Goal: Transaction & Acquisition: Purchase product/service

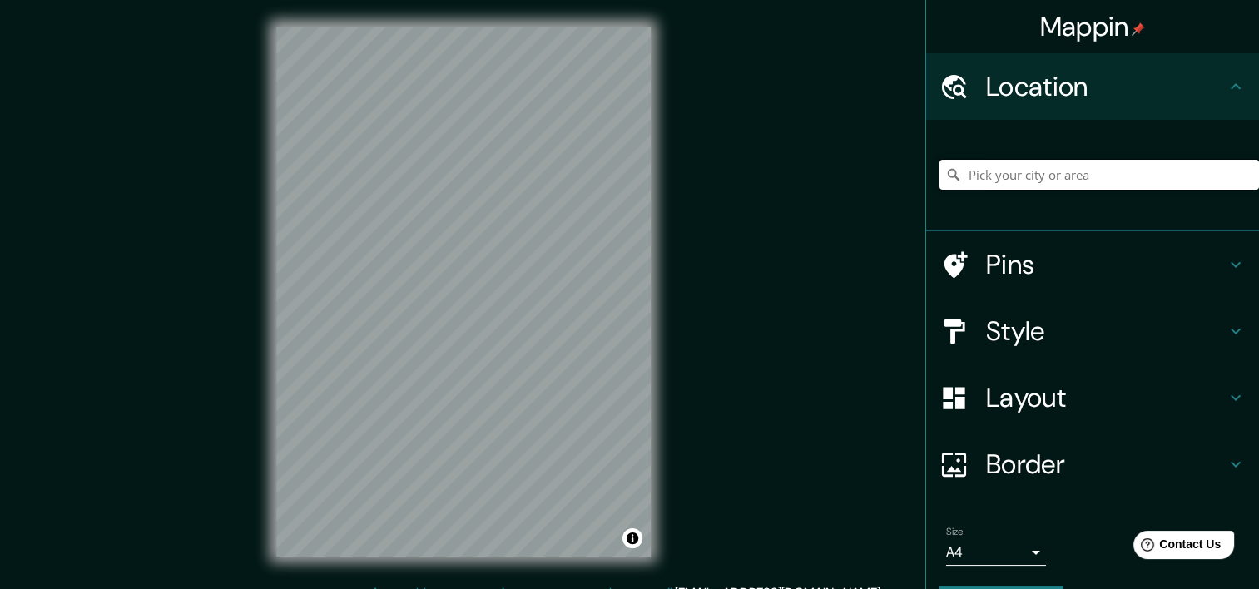
click at [1053, 178] on input "Pick your city or area" at bounding box center [1099, 175] width 320 height 30
paste input "Blvd. [PERSON_NAME][STREET_ADDRESS][PERSON_NAME]"
type input "[GEOGRAPHIC_DATA][PERSON_NAME], [GEOGRAPHIC_DATA]"
click at [1187, 335] on h4 "Style" at bounding box center [1106, 331] width 240 height 33
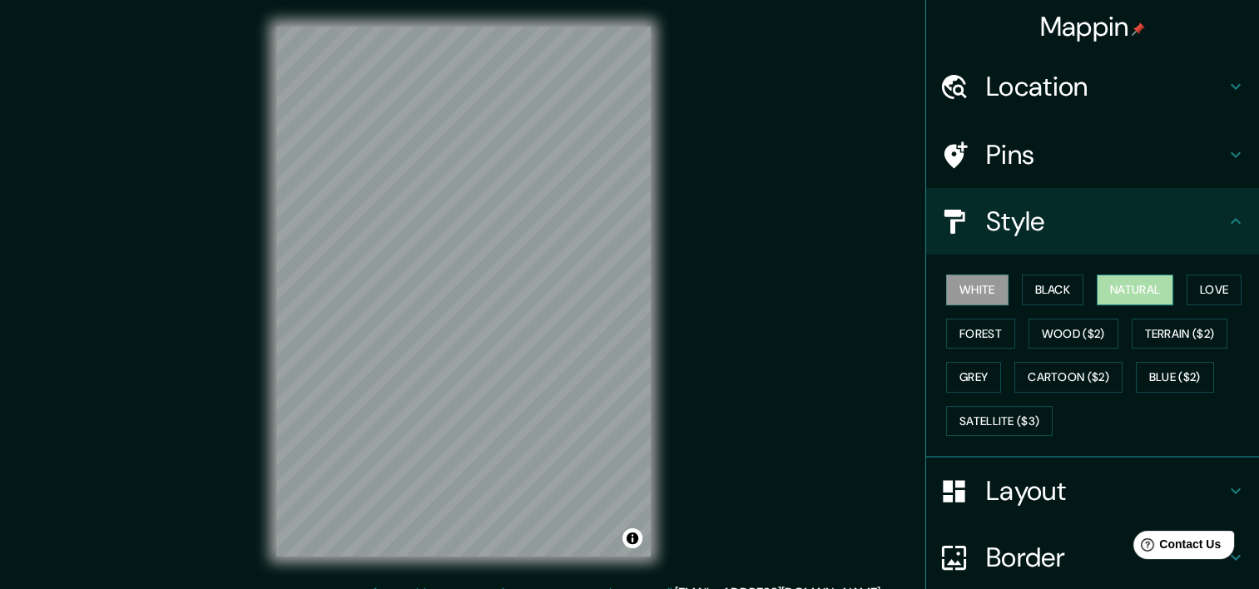
click at [1152, 283] on button "Natural" at bounding box center [1135, 290] width 77 height 31
click at [1058, 293] on button "Black" at bounding box center [1053, 290] width 62 height 31
click at [997, 296] on div "White Black Natural Love Forest Wood ($2) Terrain ($2) Grey Cartoon ($2) Blue (…" at bounding box center [1099, 355] width 320 height 175
click at [975, 296] on button "White" at bounding box center [977, 290] width 62 height 31
click at [964, 381] on button "Grey" at bounding box center [973, 377] width 55 height 31
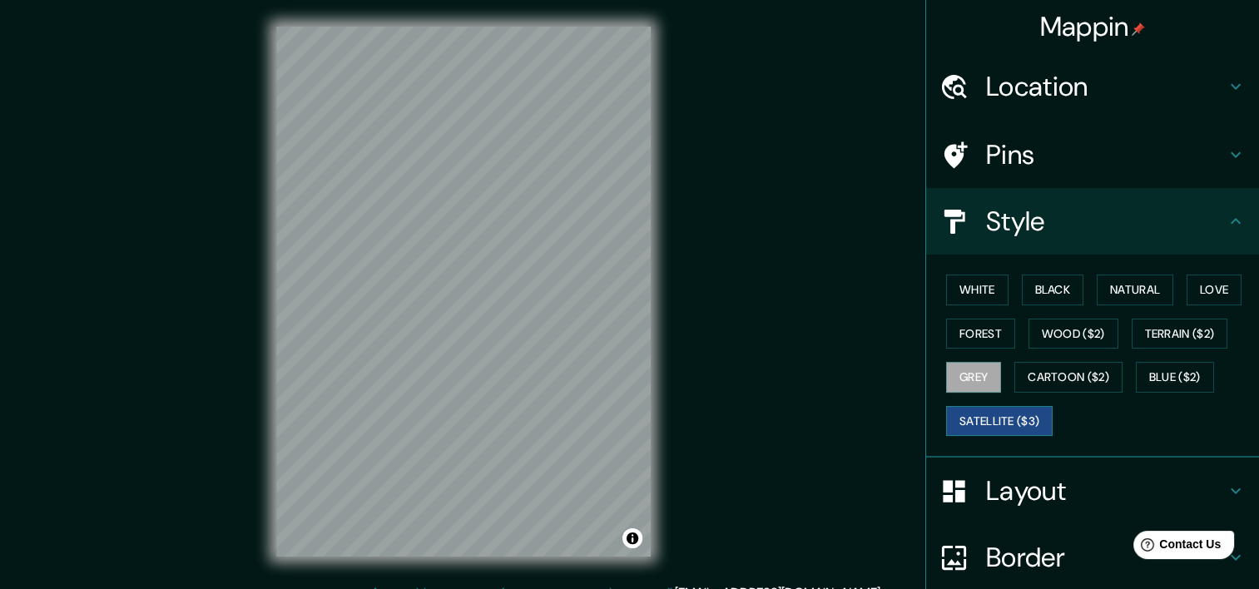
click at [970, 426] on button "Satellite ($3)" at bounding box center [999, 421] width 107 height 31
click at [1065, 374] on button "Cartoon ($2)" at bounding box center [1068, 377] width 108 height 31
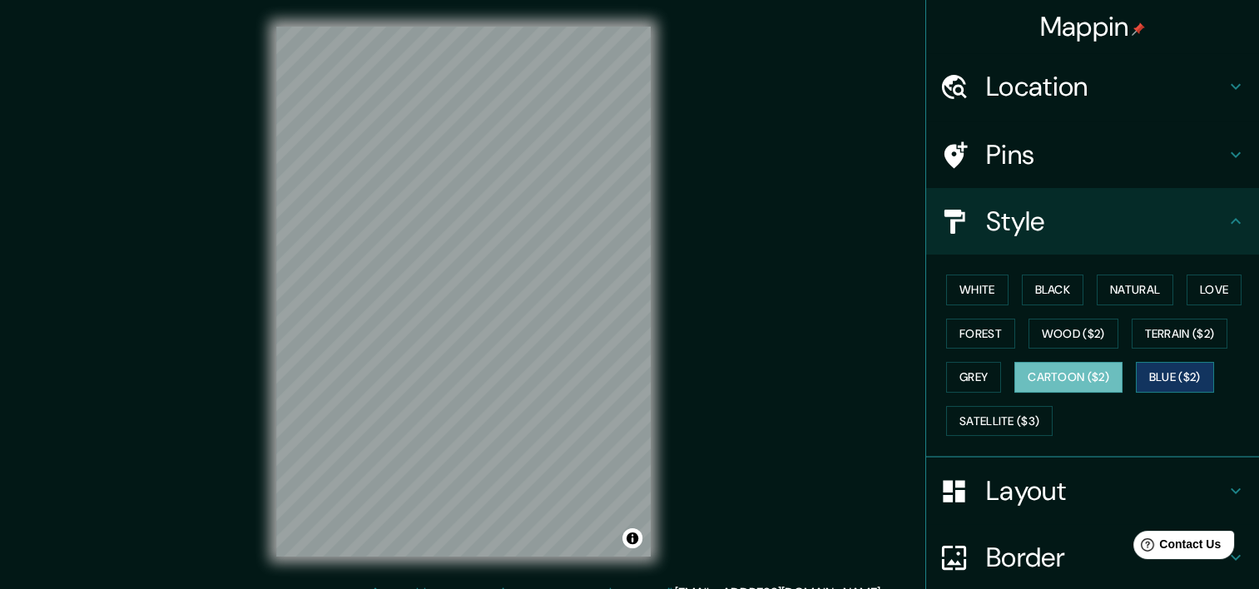
click at [1169, 377] on button "Blue ($2)" at bounding box center [1175, 377] width 78 height 31
click at [1145, 331] on button "Terrain ($2)" at bounding box center [1180, 334] width 97 height 31
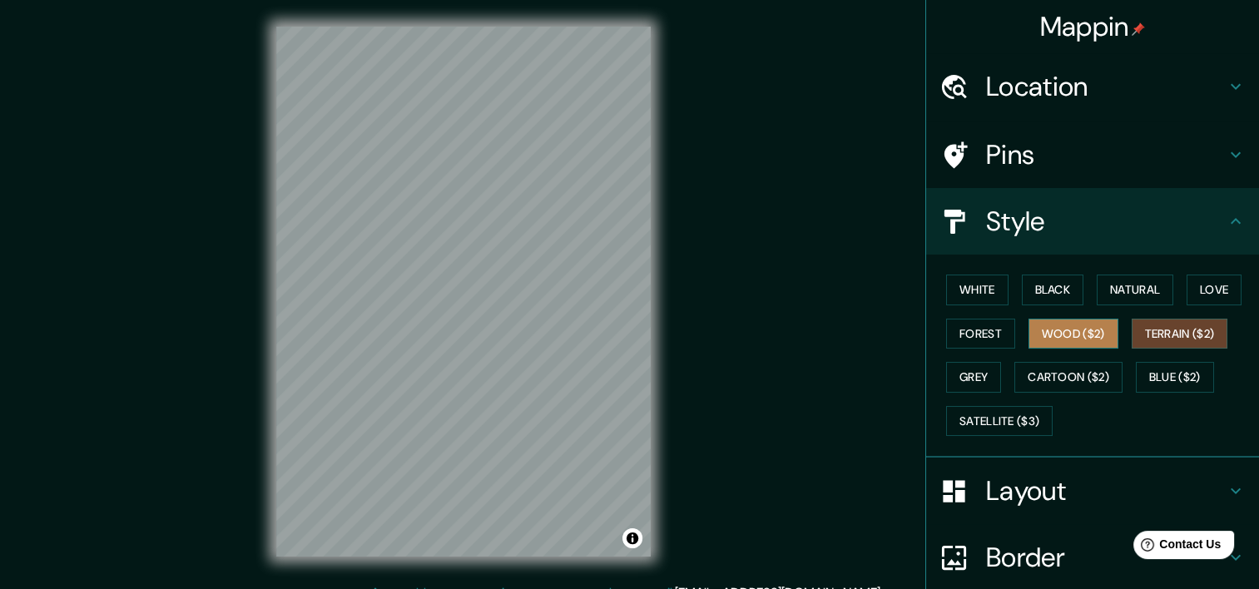
click at [1078, 340] on button "Wood ($2)" at bounding box center [1074, 334] width 90 height 31
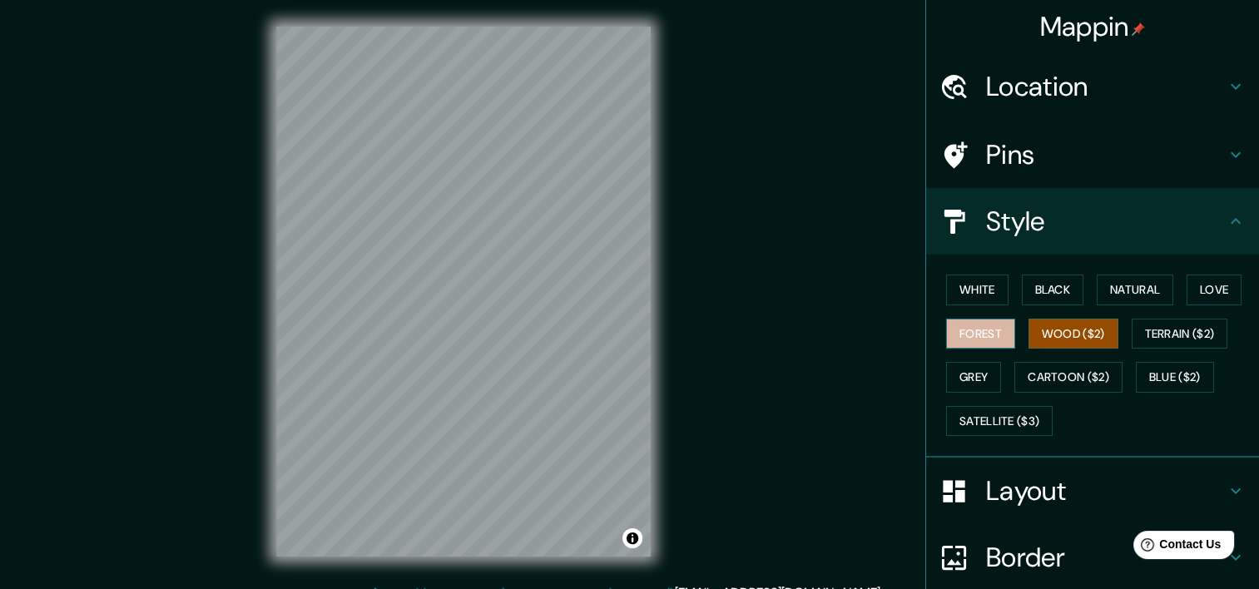
click at [985, 336] on button "Forest" at bounding box center [980, 334] width 69 height 31
drag, startPoint x: 1024, startPoint y: 288, endPoint x: 999, endPoint y: 287, distance: 25.0
click at [999, 287] on div "White Black Natural Love Forest Wood ($2) Terrain ($2) Grey Cartoon ($2) Blue (…" at bounding box center [1099, 355] width 320 height 175
click at [982, 293] on button "White" at bounding box center [977, 290] width 62 height 31
click at [970, 334] on button "Forest" at bounding box center [980, 334] width 69 height 31
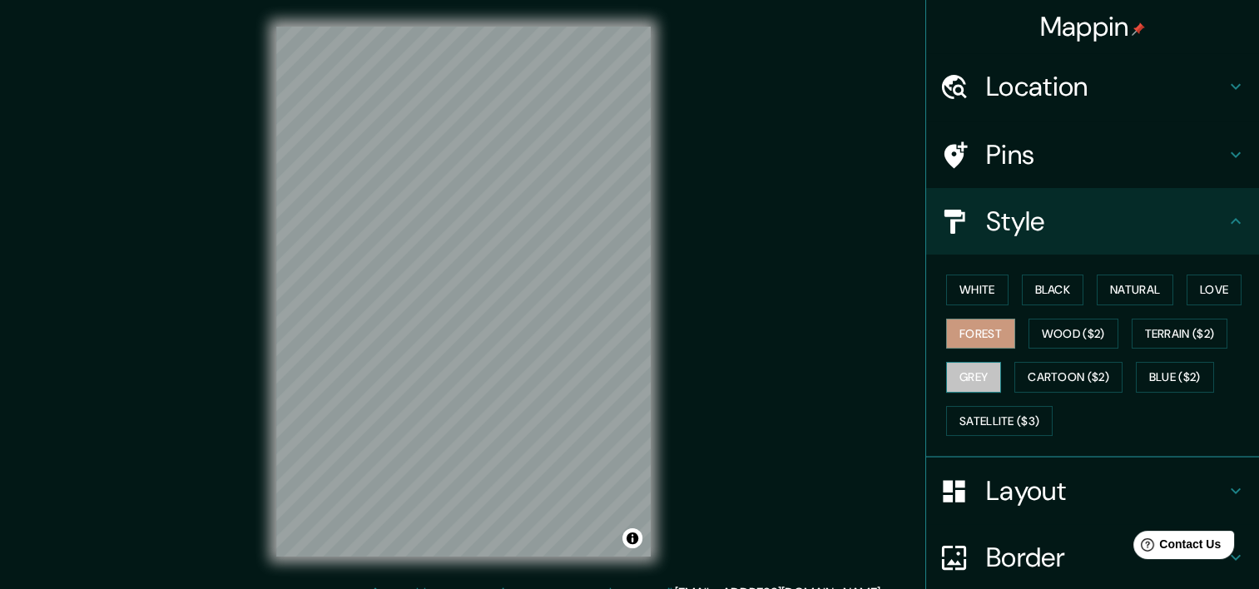
click at [951, 370] on button "Grey" at bounding box center [973, 377] width 55 height 31
click at [946, 409] on button "Satellite ($3)" at bounding box center [999, 421] width 107 height 31
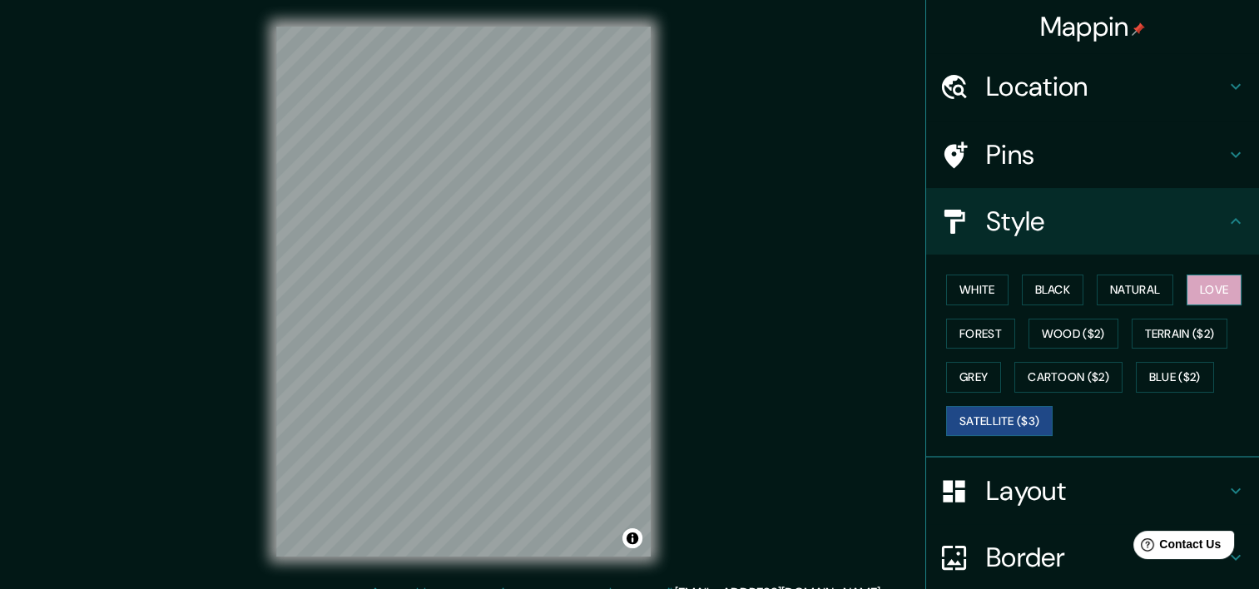
click at [1187, 287] on button "Love" at bounding box center [1214, 290] width 55 height 31
click at [1126, 293] on button "Natural" at bounding box center [1135, 290] width 77 height 31
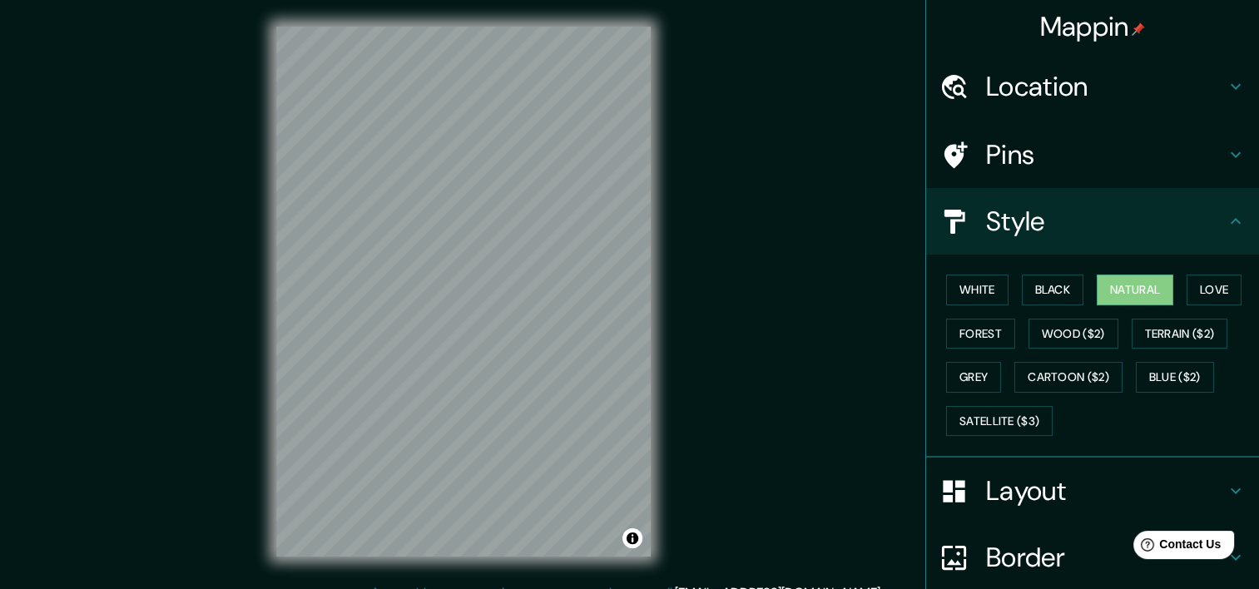
click at [1174, 79] on h4 "Location" at bounding box center [1106, 86] width 240 height 33
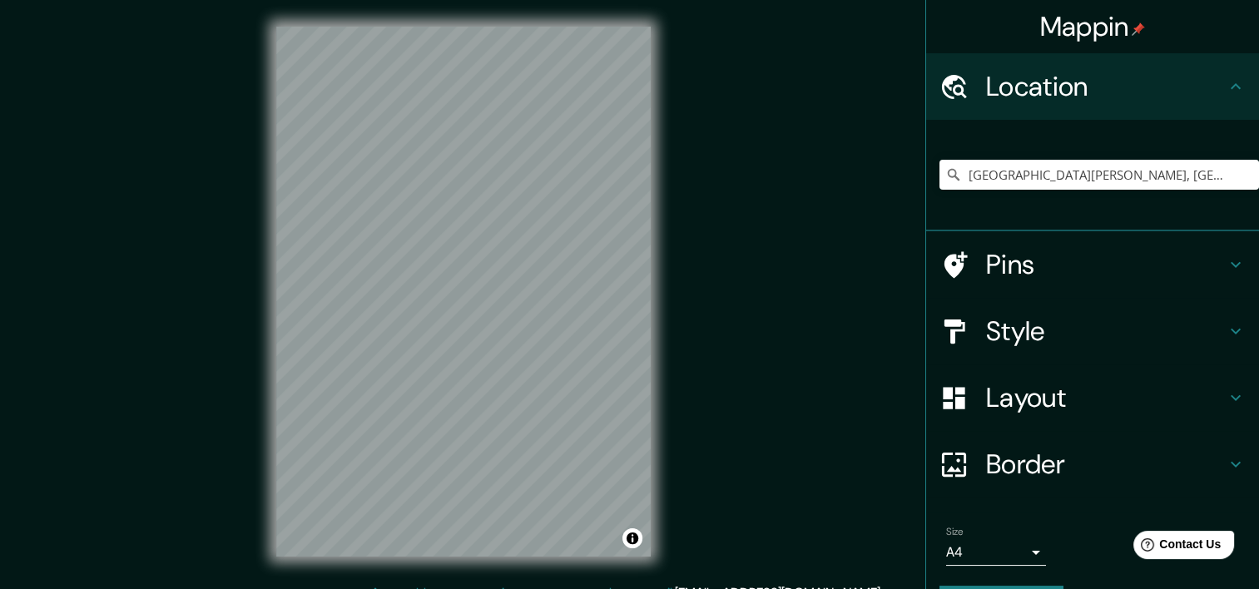
click at [1174, 79] on h4 "Location" at bounding box center [1106, 86] width 240 height 33
click at [1226, 390] on icon at bounding box center [1236, 398] width 20 height 20
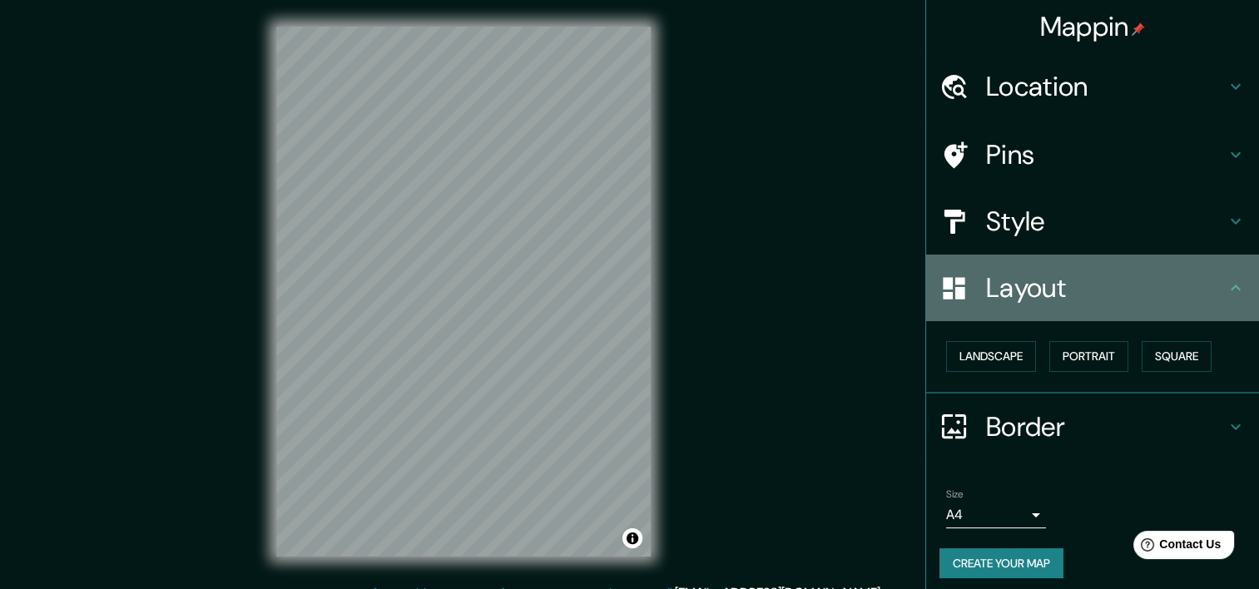
click at [1211, 280] on h4 "Layout" at bounding box center [1106, 287] width 240 height 33
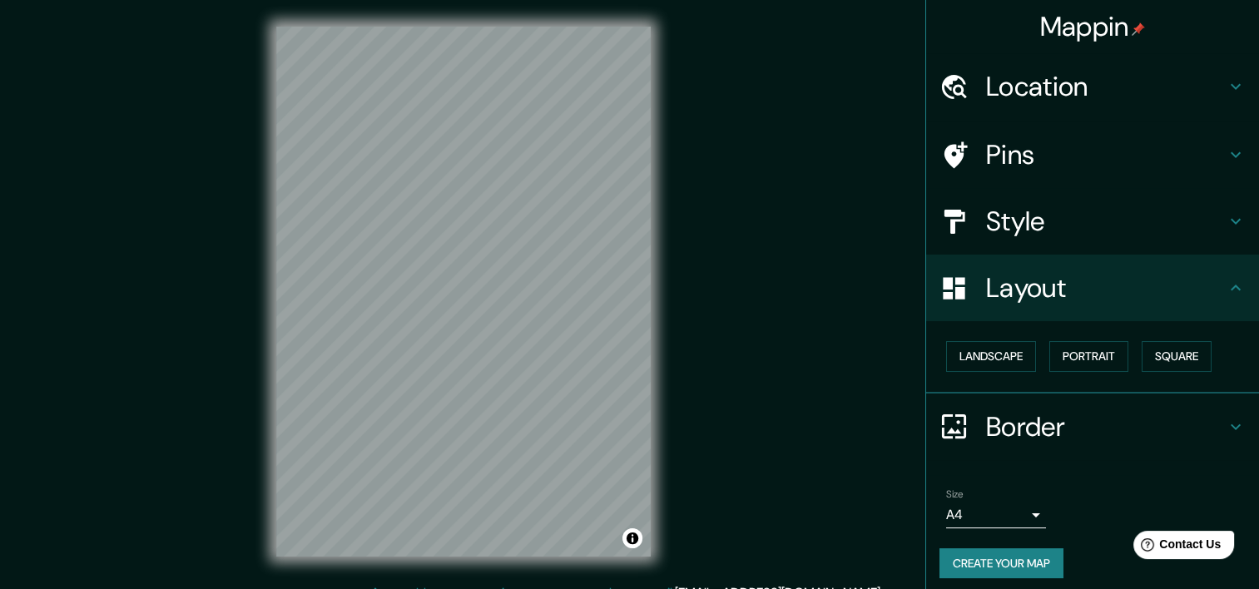
click at [1048, 234] on h4 "Style" at bounding box center [1106, 221] width 240 height 33
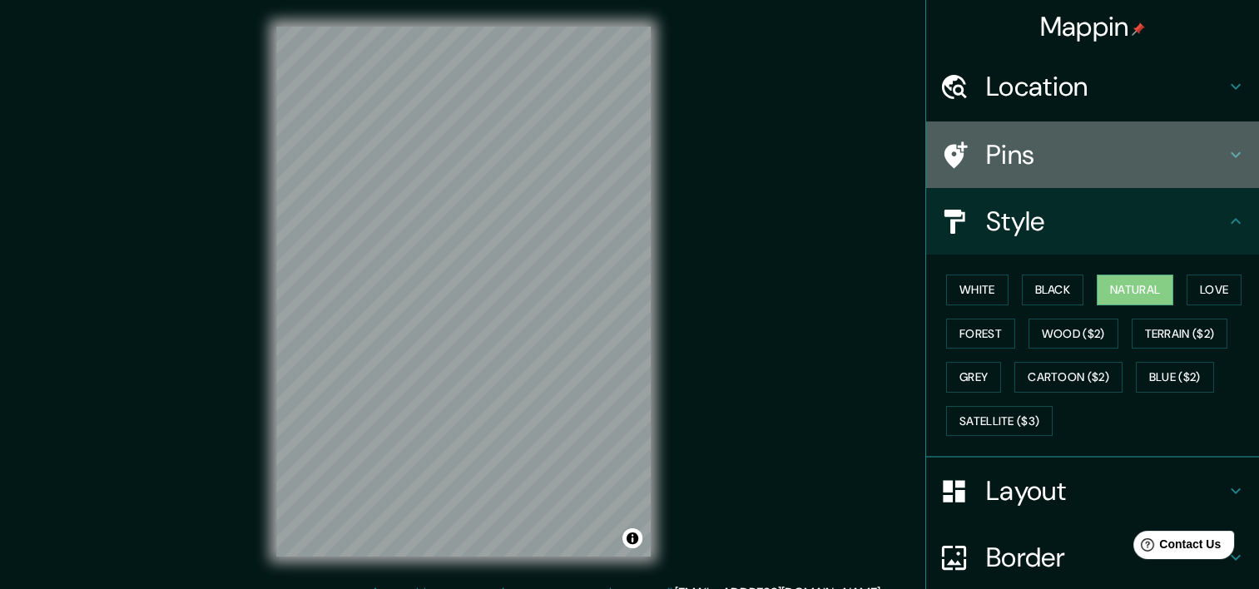
click at [1012, 182] on div "Pins" at bounding box center [1092, 154] width 333 height 67
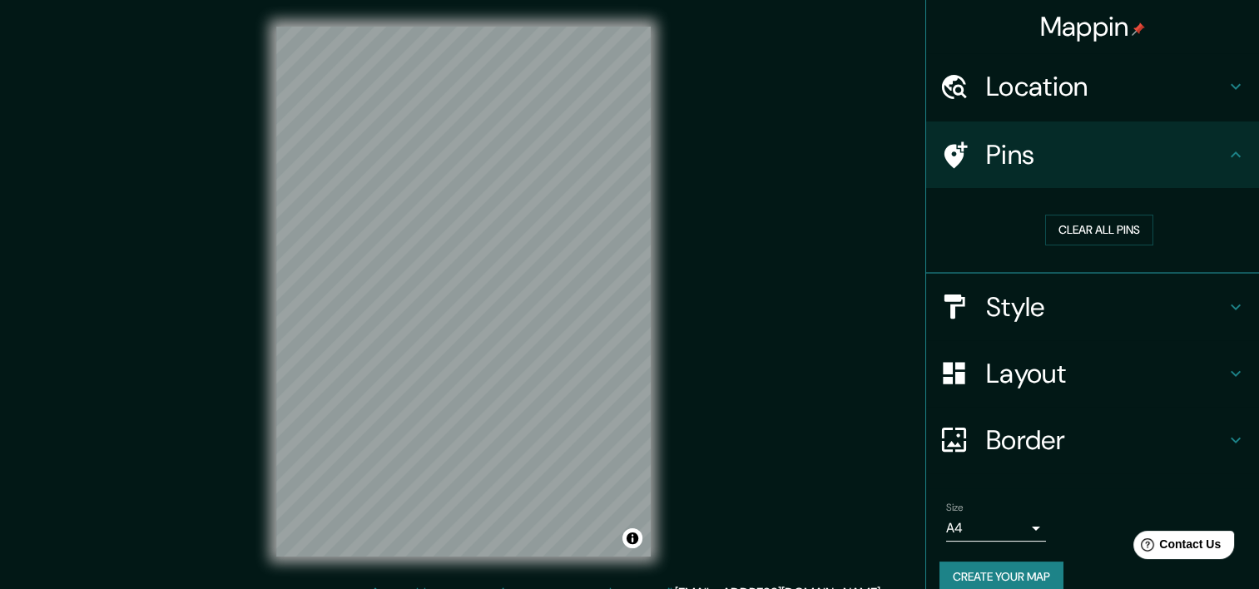
click at [1062, 327] on div "Style" at bounding box center [1092, 307] width 333 height 67
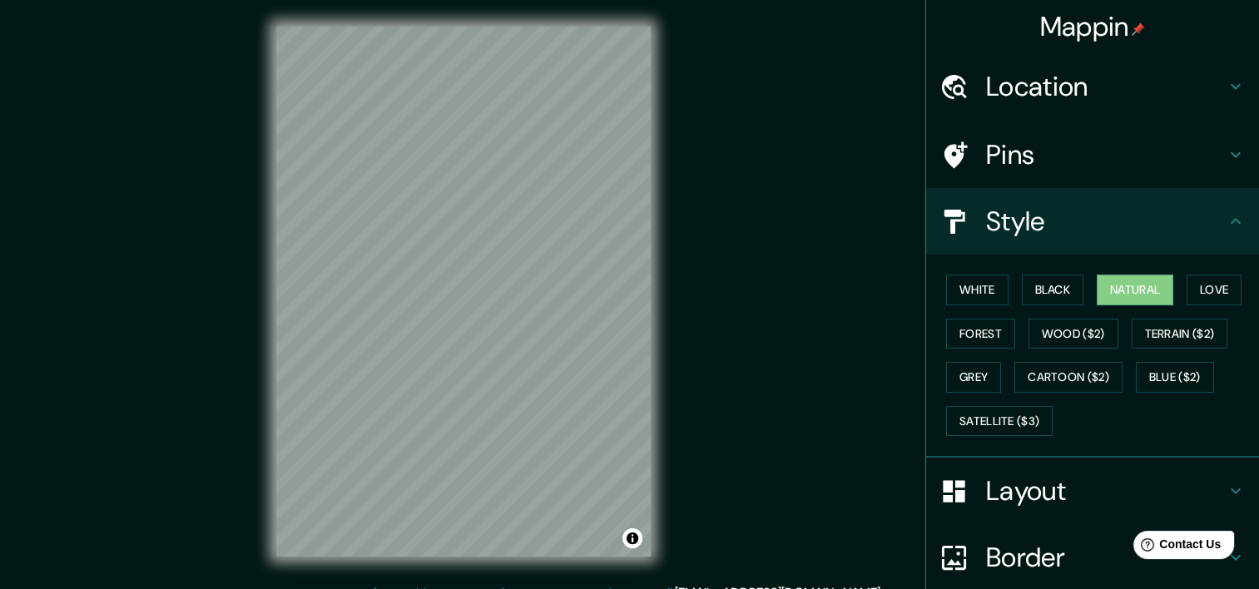
click at [1199, 103] on div "Location" at bounding box center [1092, 86] width 333 height 67
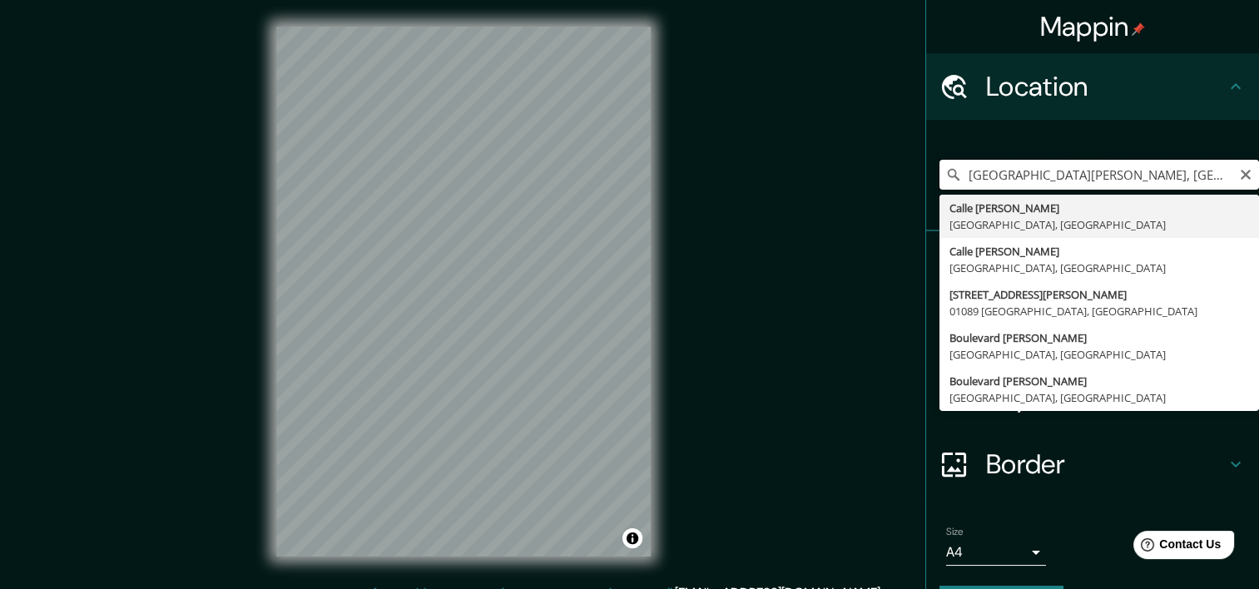
click at [1245, 173] on input "[GEOGRAPHIC_DATA][PERSON_NAME], [GEOGRAPHIC_DATA]" at bounding box center [1099, 175] width 320 height 30
click at [1241, 174] on icon "Clear" at bounding box center [1246, 175] width 10 height 10
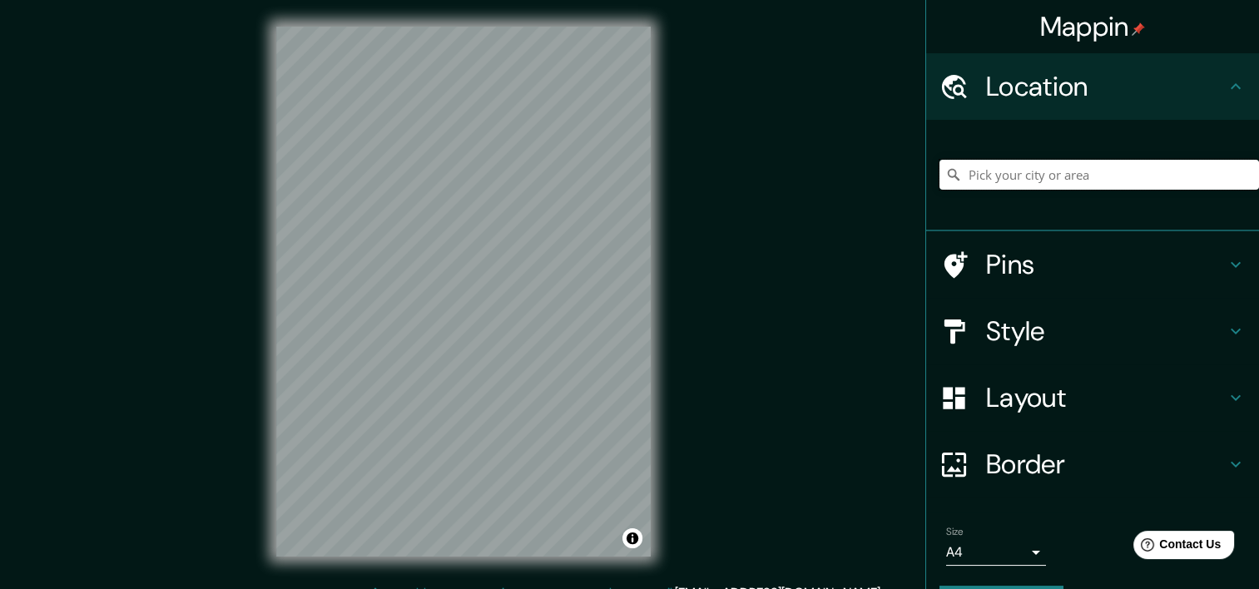
paste input "Blvd. [PERSON_NAME][STREET_ADDRESS][PERSON_NAME]"
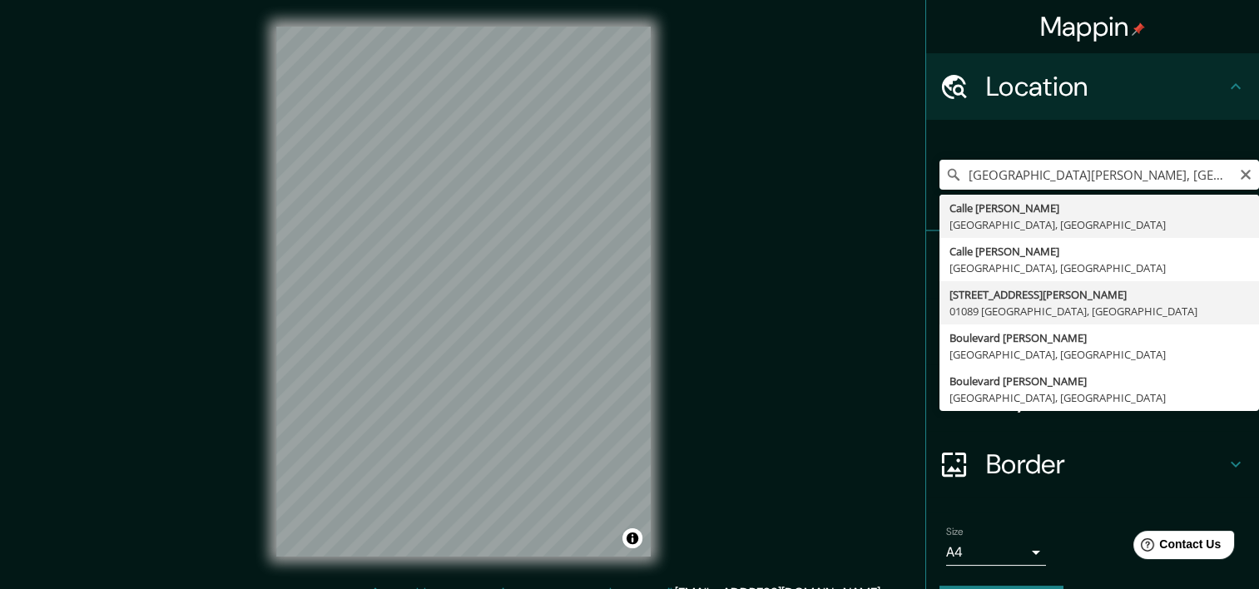
type input "Boulevard Adolfo López Mateos 2080, 01089 Ciudad de México, México"
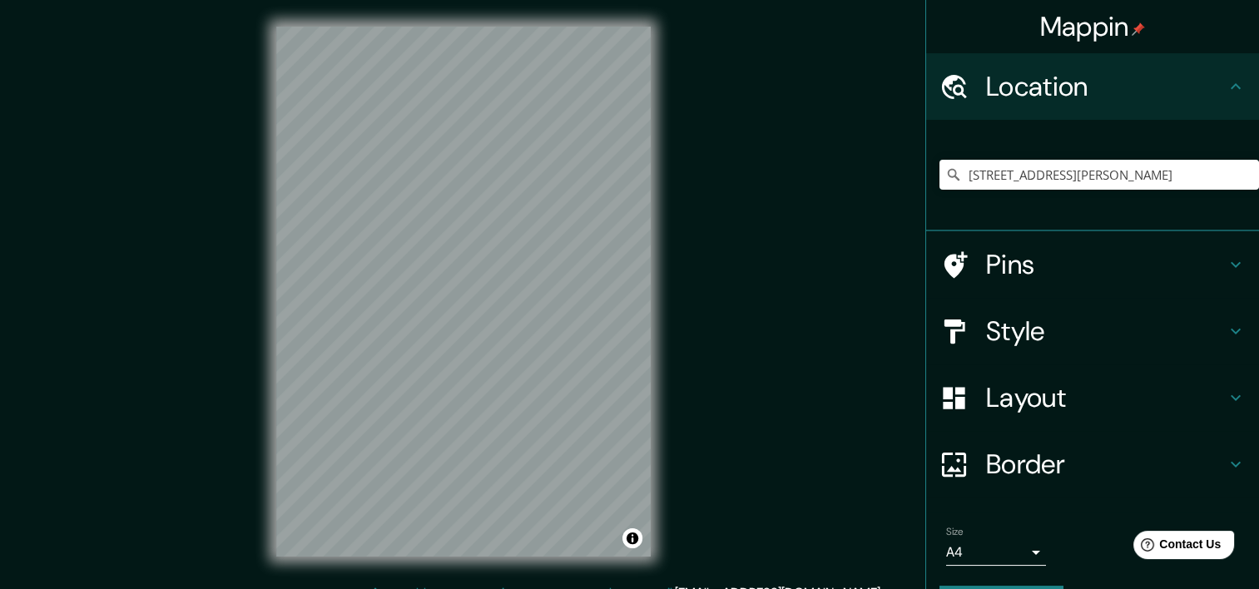
click at [1051, 320] on h4 "Style" at bounding box center [1106, 331] width 240 height 33
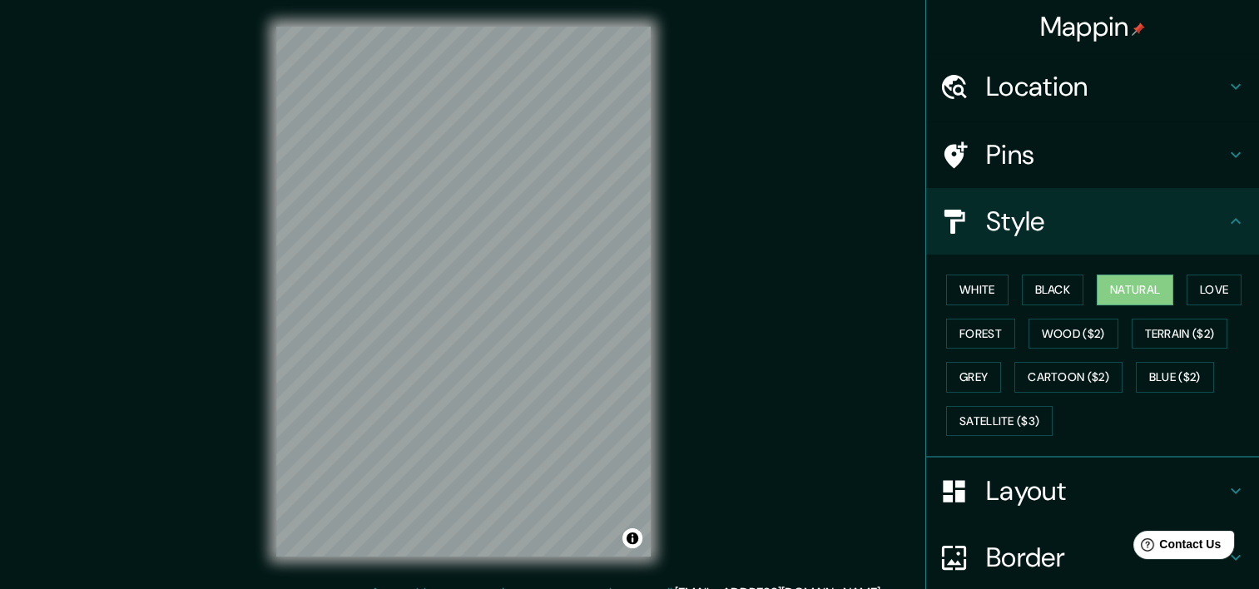
click at [1051, 320] on button "Wood ($2)" at bounding box center [1074, 334] width 90 height 31
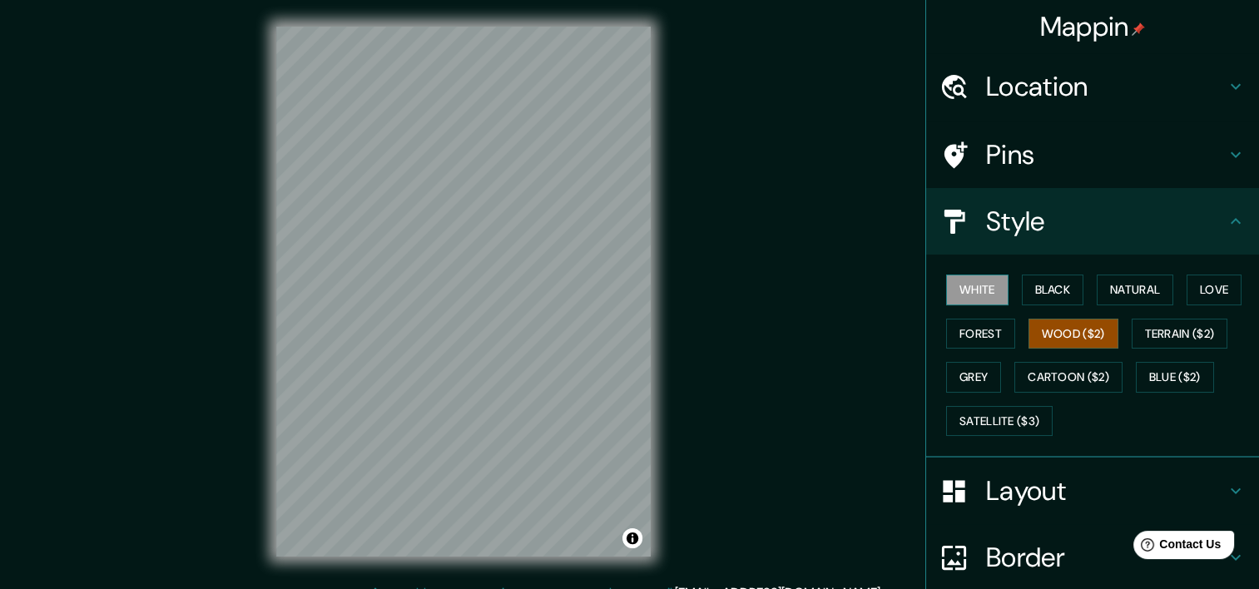
click at [965, 298] on button "White" at bounding box center [977, 290] width 62 height 31
click at [964, 332] on button "Forest" at bounding box center [980, 334] width 69 height 31
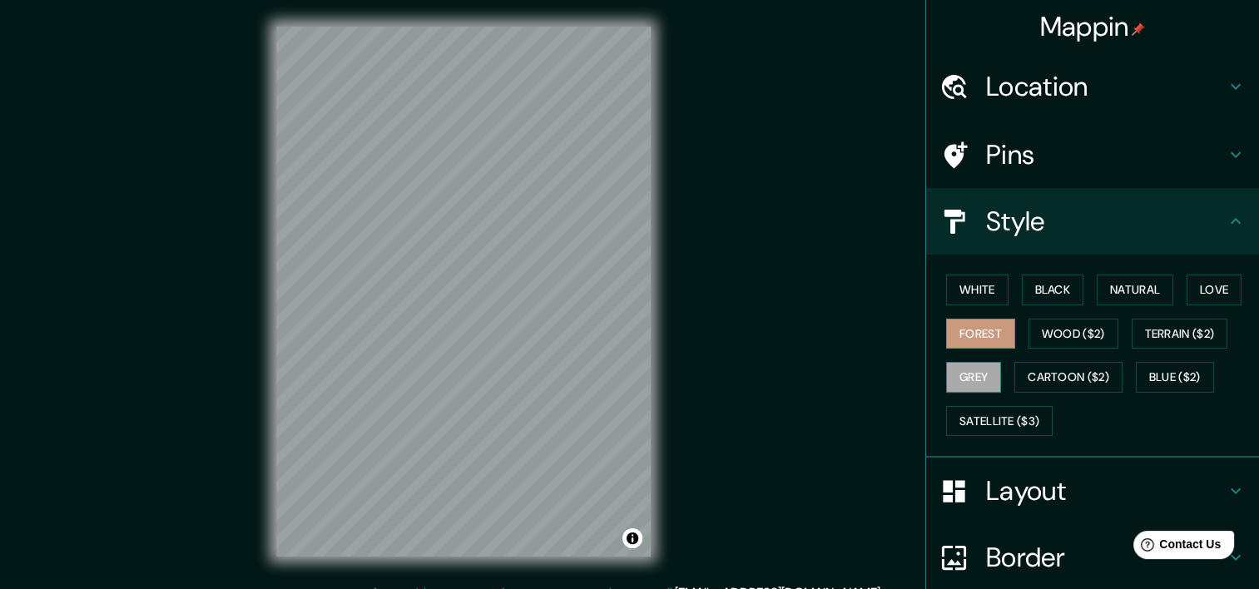
click at [946, 387] on button "Grey" at bounding box center [973, 377] width 55 height 31
click at [974, 411] on button "Satellite ($3)" at bounding box center [999, 421] width 107 height 31
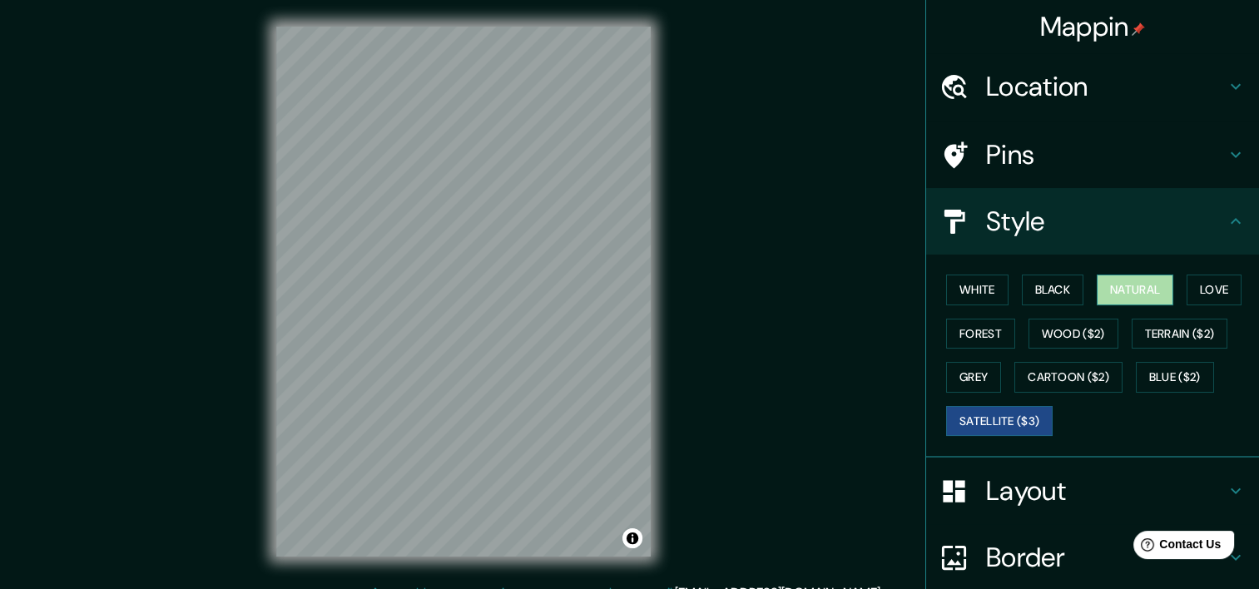
click at [1103, 293] on button "Natural" at bounding box center [1135, 290] width 77 height 31
click at [1114, 49] on div "Mappin" at bounding box center [1092, 26] width 333 height 53
click at [1128, 111] on div "Location" at bounding box center [1092, 86] width 333 height 67
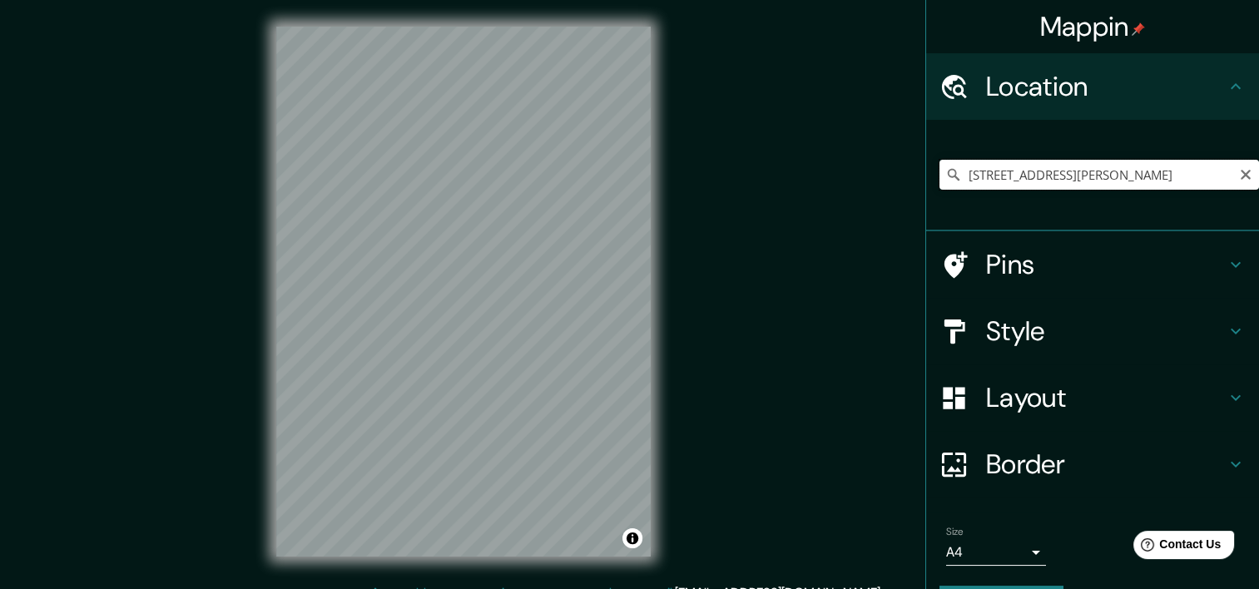
click at [1193, 173] on input "Boulevard Adolfo López Mateos 2080, 01089 Ciudad de México, México" at bounding box center [1099, 175] width 320 height 30
click at [1239, 176] on icon "Clear" at bounding box center [1245, 174] width 13 height 13
paste input "Blvd. [PERSON_NAME][STREET_ADDRESS][PERSON_NAME]"
type input "[GEOGRAPHIC_DATA][PERSON_NAME], [GEOGRAPHIC_DATA]"
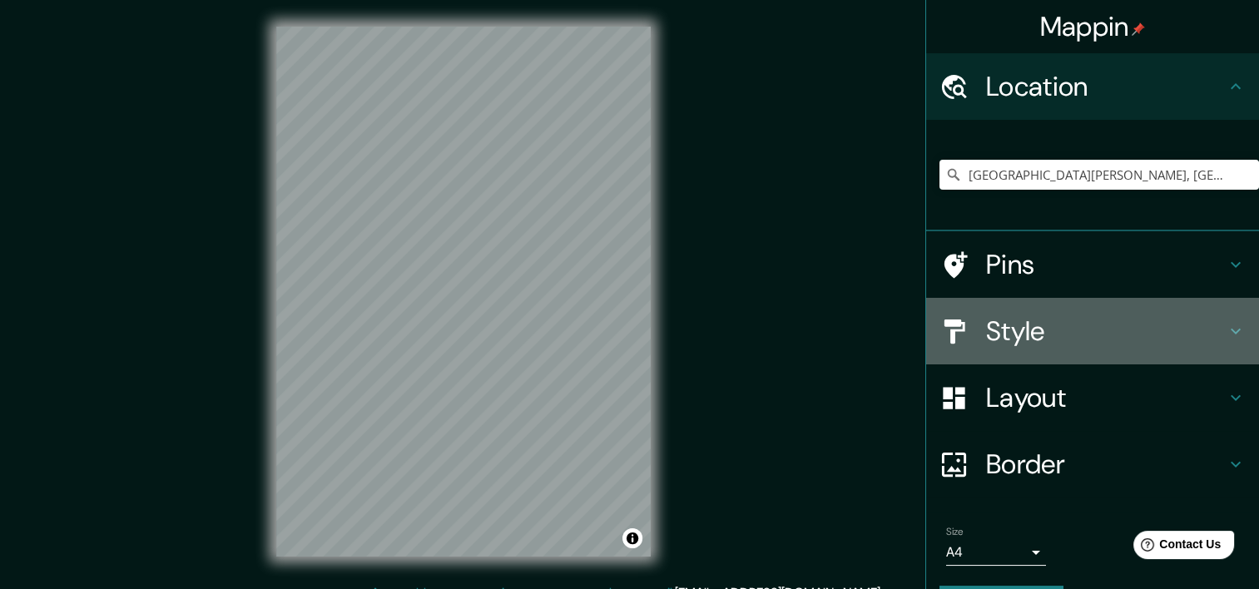
click at [1136, 313] on div "Style" at bounding box center [1092, 331] width 333 height 67
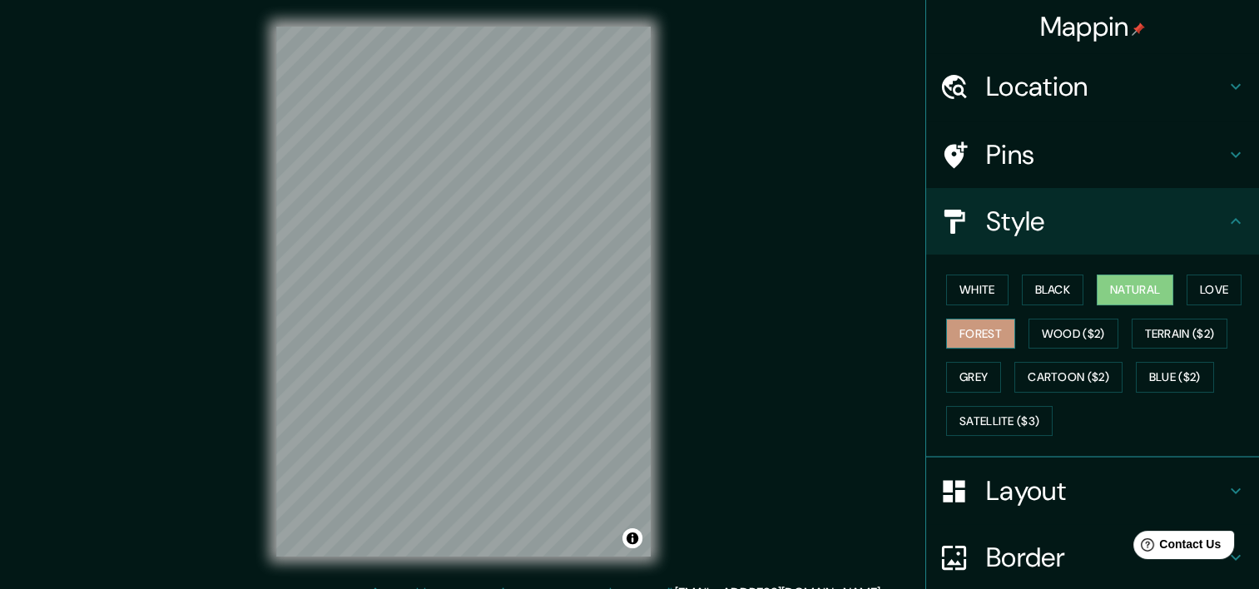
click at [982, 341] on button "Forest" at bounding box center [980, 334] width 69 height 31
click at [1067, 331] on button "Wood ($2)" at bounding box center [1074, 334] width 90 height 31
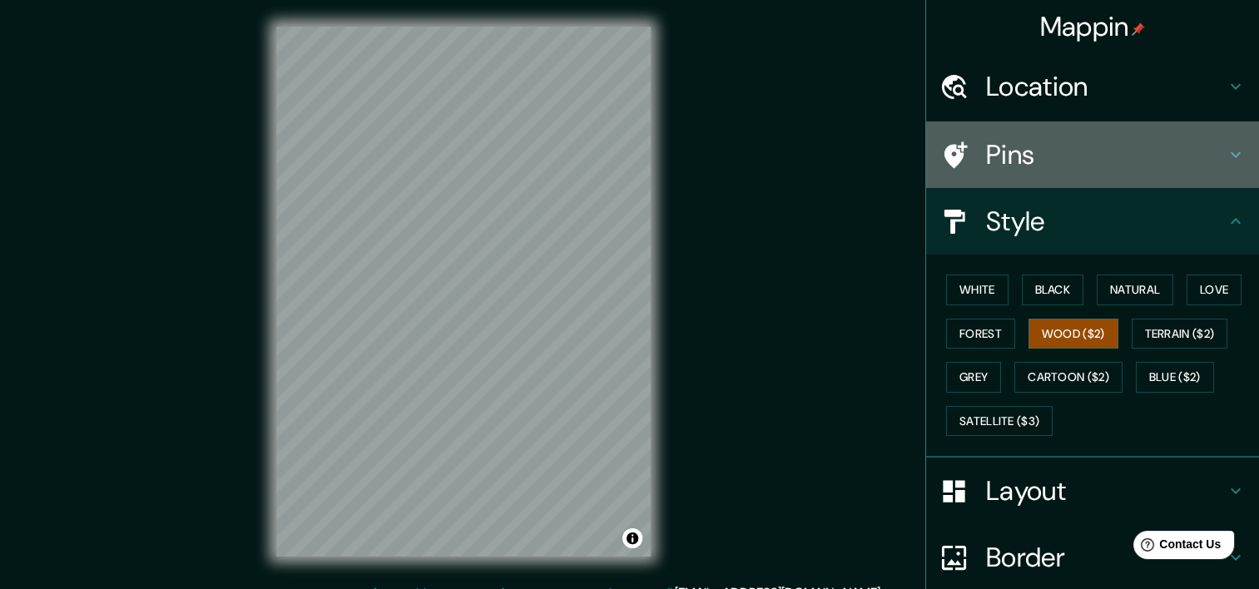
click at [1123, 151] on h4 "Pins" at bounding box center [1106, 154] width 240 height 33
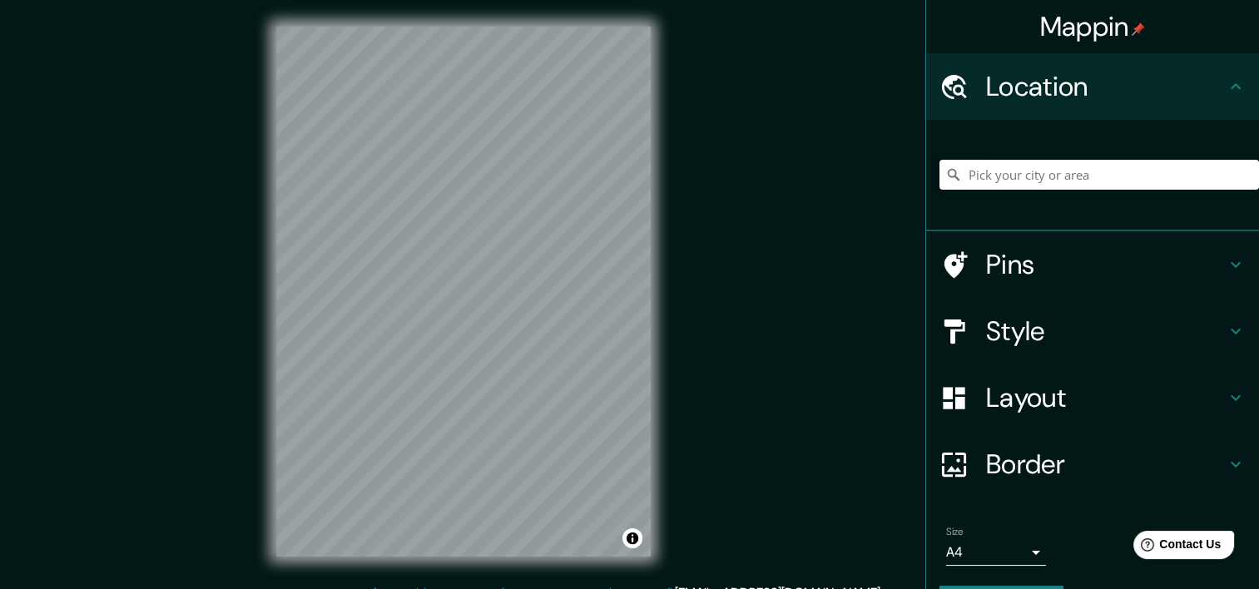
click at [971, 176] on input "Pick your city or area" at bounding box center [1099, 175] width 320 height 30
paste input "Blvd. [PERSON_NAME][STREET_ADDRESS][PERSON_NAME]"
type input "[GEOGRAPHIC_DATA][PERSON_NAME], [GEOGRAPHIC_DATA]"
click at [1009, 256] on h4 "Pins" at bounding box center [1106, 264] width 240 height 33
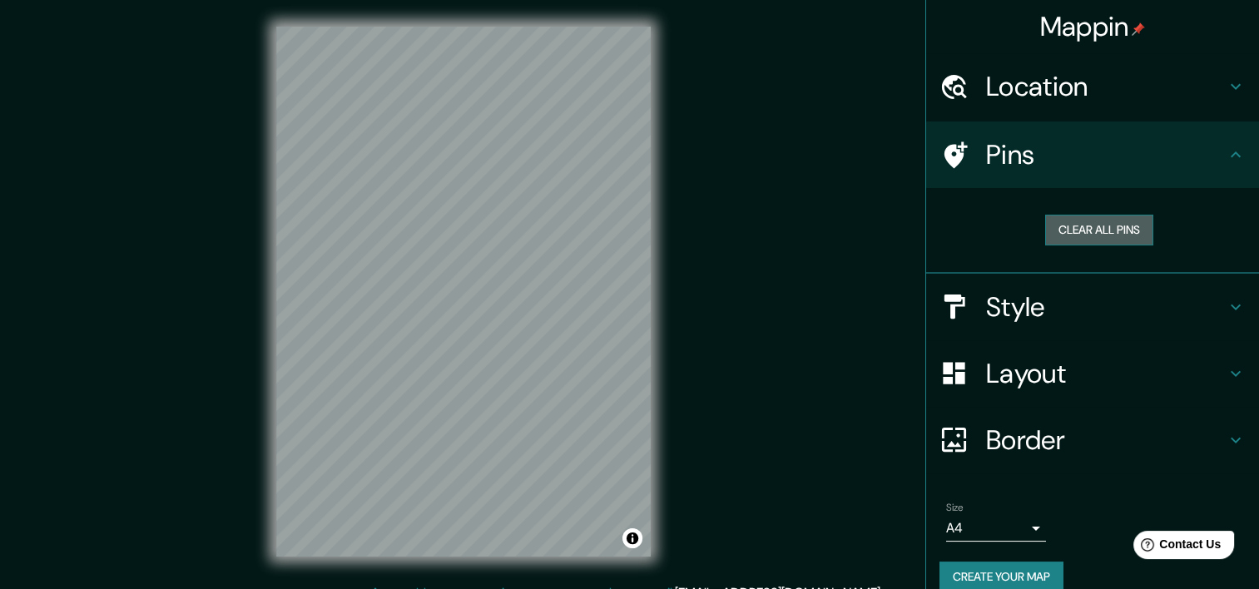
click at [1095, 230] on button "Clear all pins" at bounding box center [1099, 230] width 108 height 31
click at [1098, 223] on button "Clear all pins" at bounding box center [1099, 230] width 108 height 31
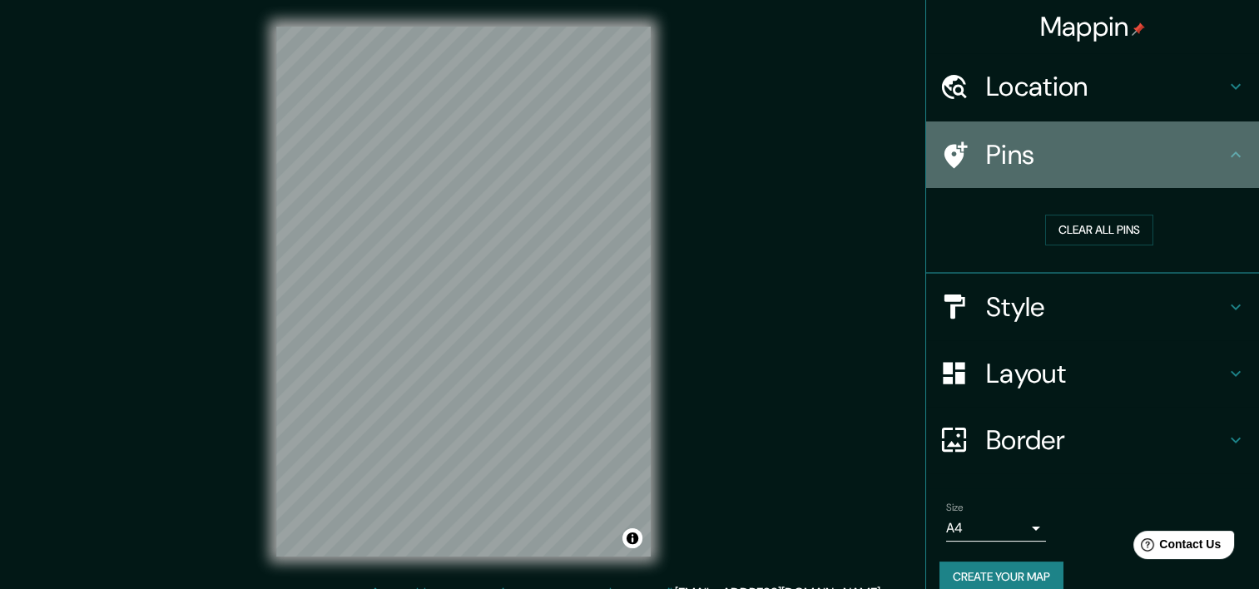
click at [1226, 151] on icon at bounding box center [1236, 155] width 20 height 20
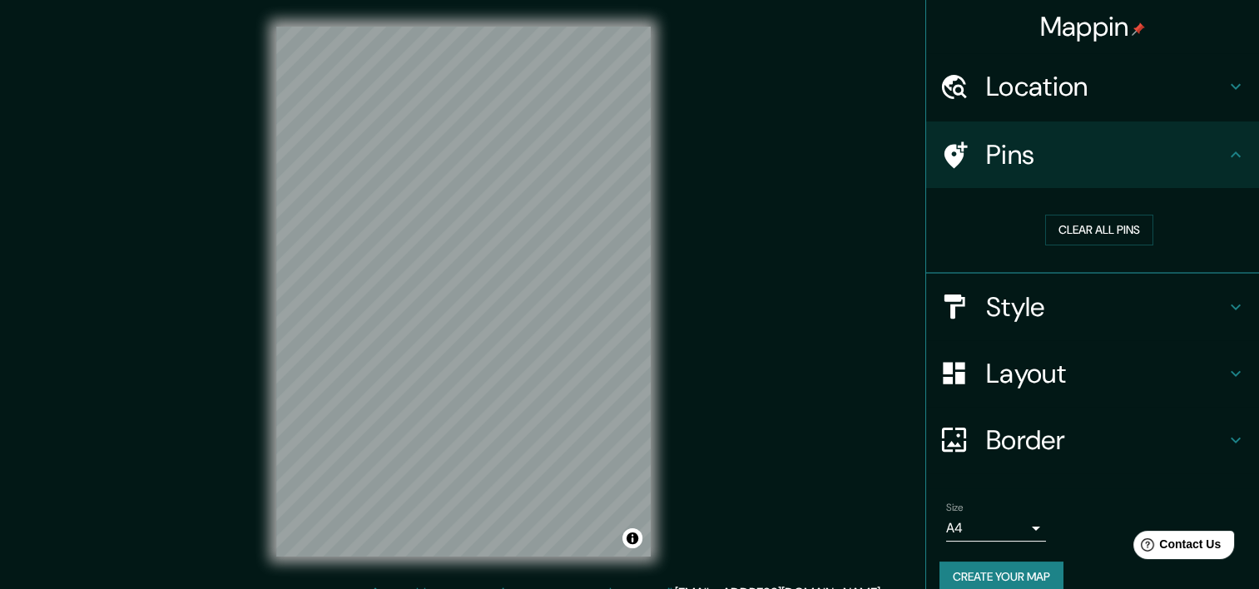
click at [1226, 158] on icon at bounding box center [1236, 155] width 20 height 20
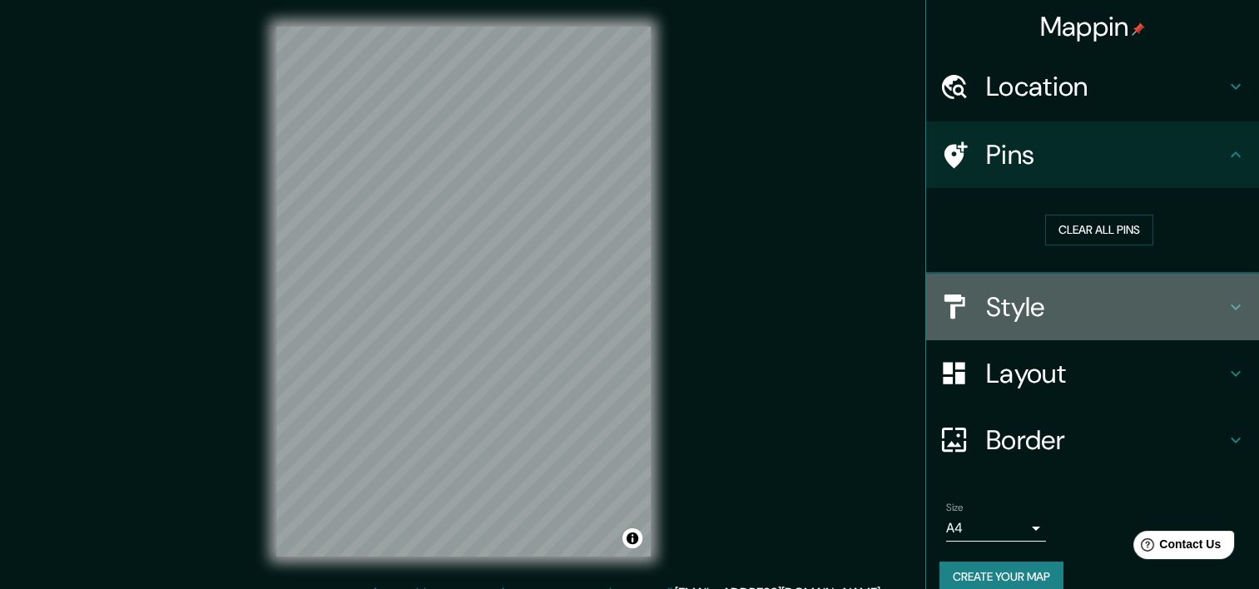
click at [1226, 310] on icon at bounding box center [1236, 307] width 20 height 20
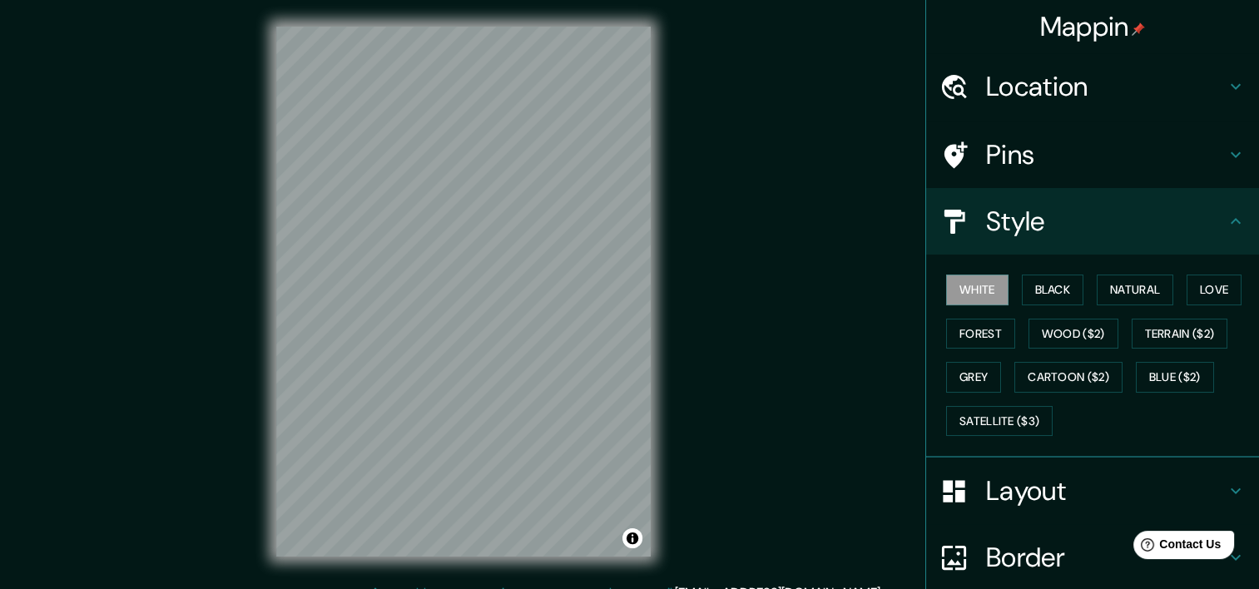
click at [1198, 260] on div "White Black Natural Love Forest Wood ($2) Terrain ($2) Grey Cartoon ($2) Blue (…" at bounding box center [1092, 356] width 333 height 203
click at [1217, 235] on div "Style" at bounding box center [1092, 221] width 333 height 67
click at [1014, 156] on h4 "Pins" at bounding box center [1106, 154] width 240 height 33
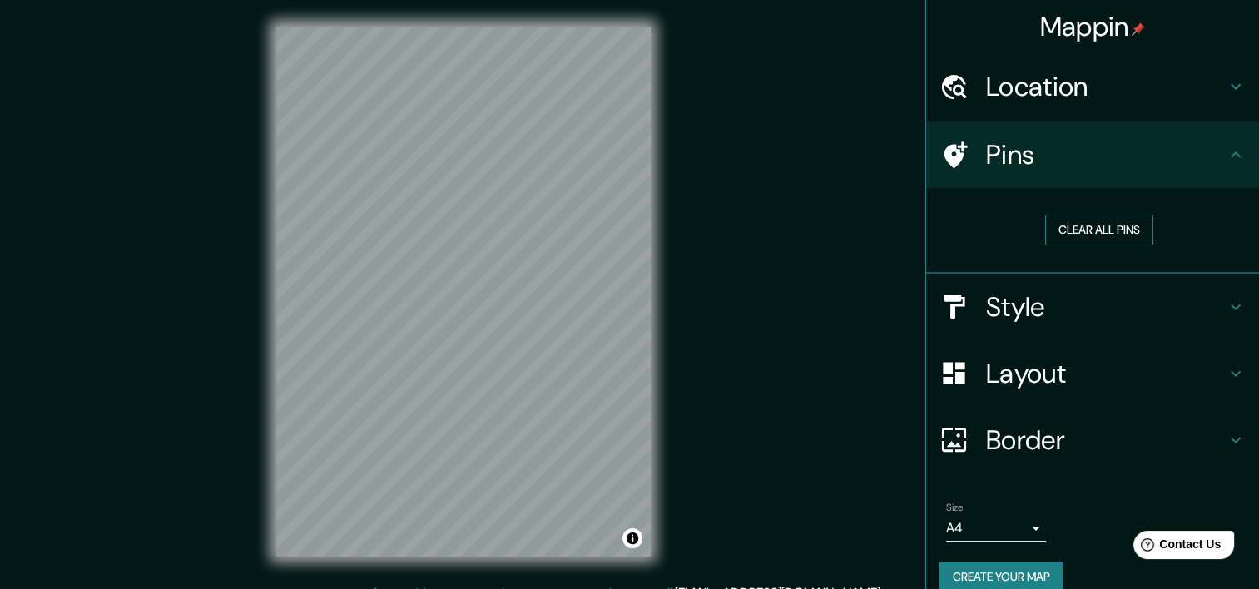
click at [1089, 226] on button "Clear all pins" at bounding box center [1099, 230] width 108 height 31
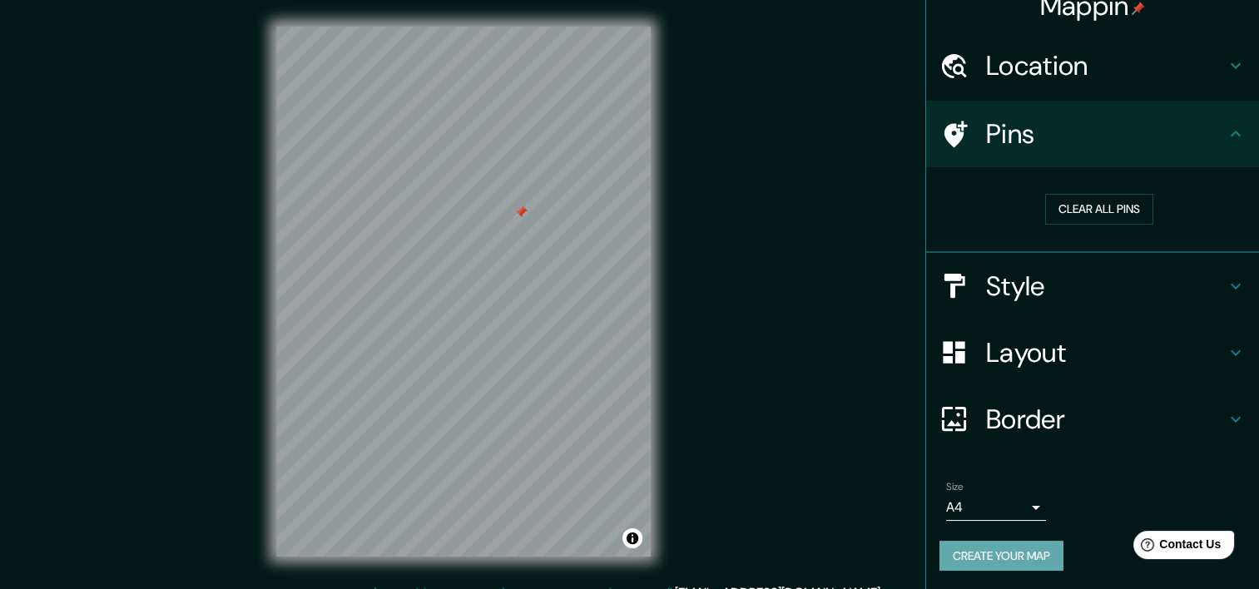
click at [994, 549] on button "Create your map" at bounding box center [1001, 556] width 124 height 31
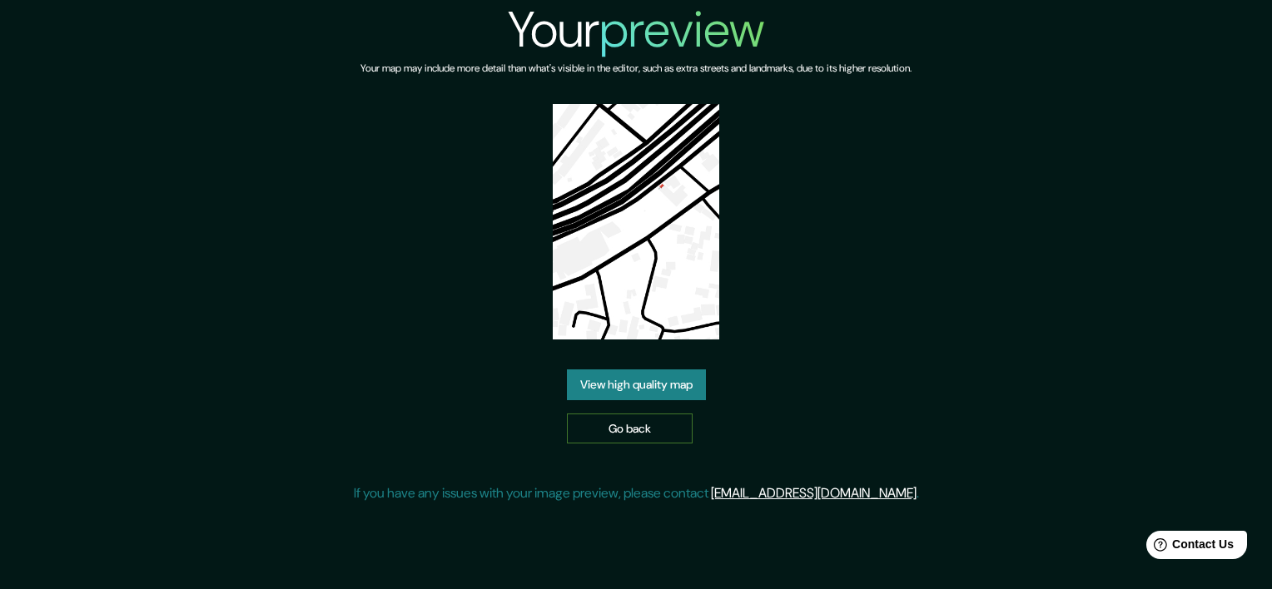
click at [640, 419] on link "Go back" at bounding box center [630, 429] width 126 height 31
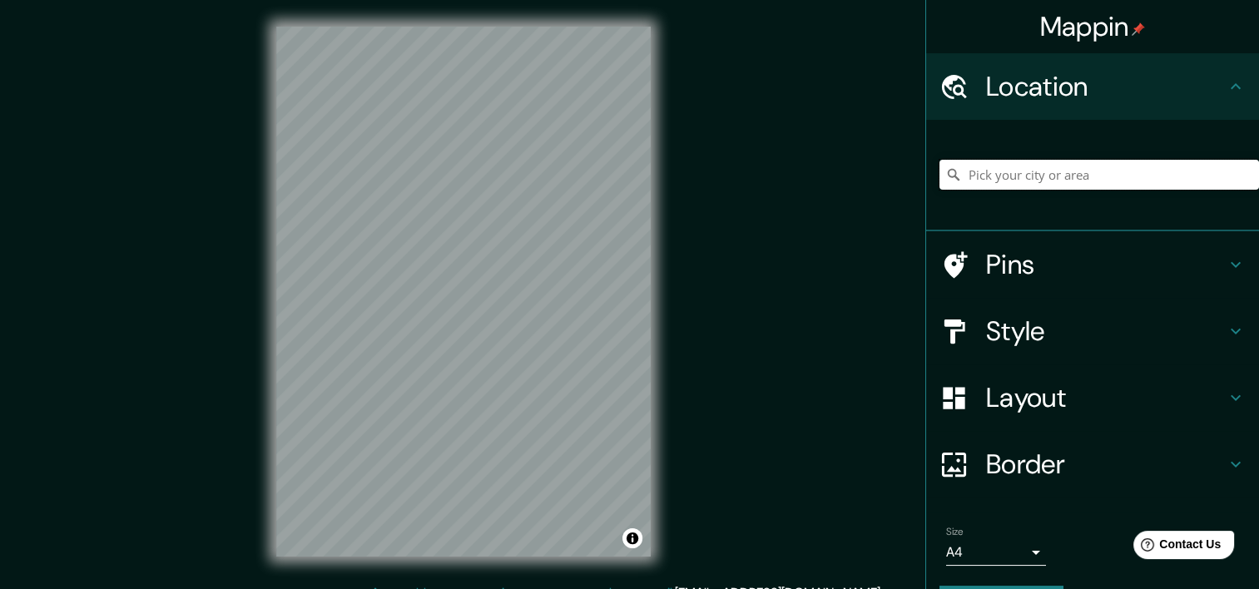
click at [1064, 177] on input "Pick your city or area" at bounding box center [1099, 175] width 320 height 30
paste input "Blvd. [PERSON_NAME][STREET_ADDRESS][PERSON_NAME]"
type input "[GEOGRAPHIC_DATA][PERSON_NAME], [GEOGRAPHIC_DATA]"
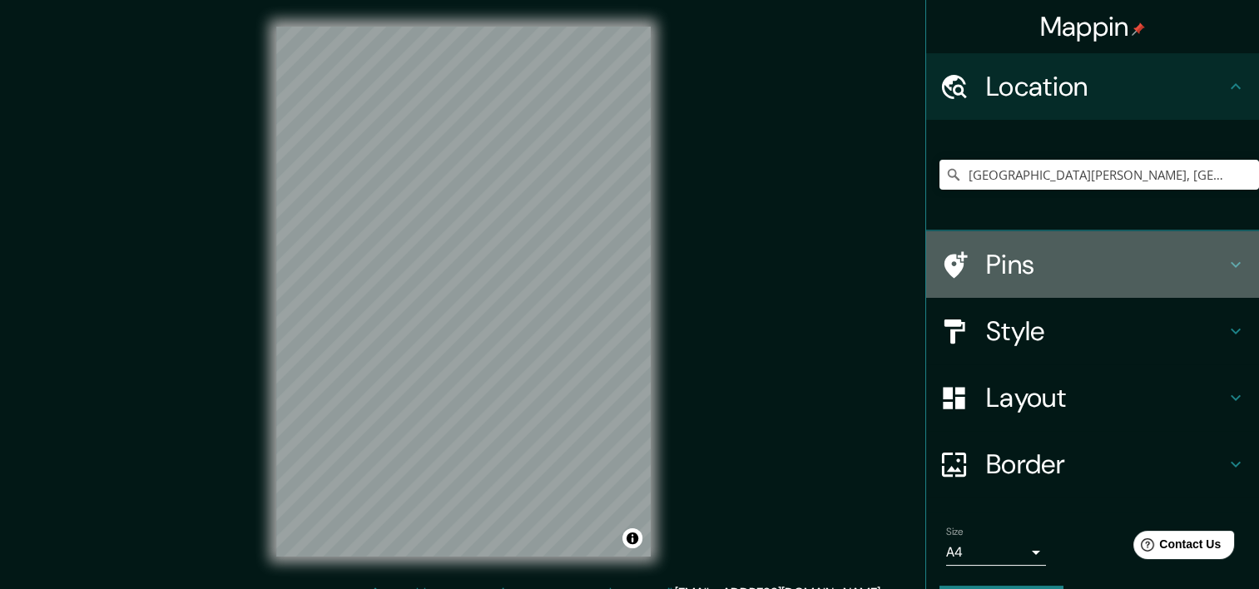
click at [1102, 275] on h4 "Pins" at bounding box center [1106, 264] width 240 height 33
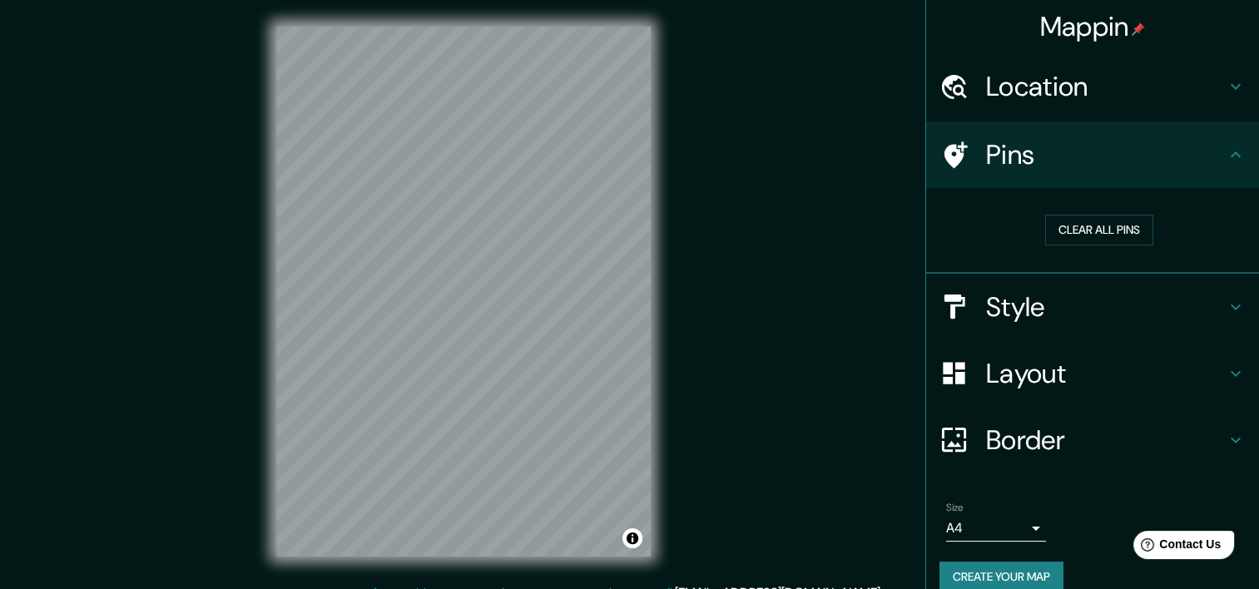
click at [998, 156] on h4 "Pins" at bounding box center [1106, 154] width 240 height 33
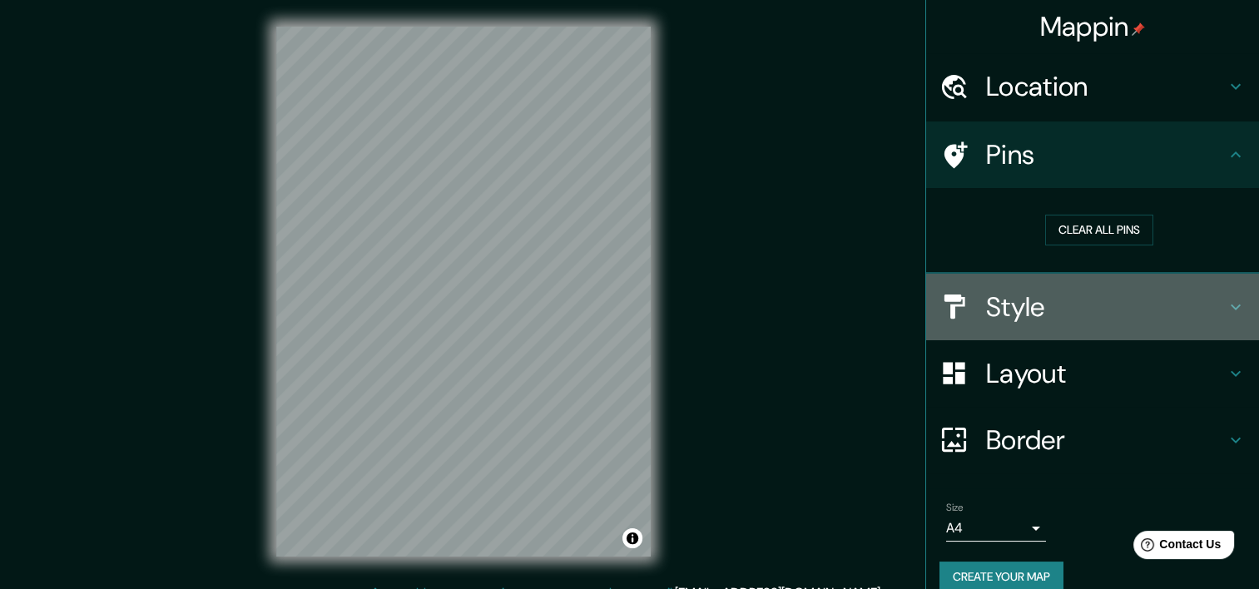
click at [1089, 295] on h4 "Style" at bounding box center [1106, 306] width 240 height 33
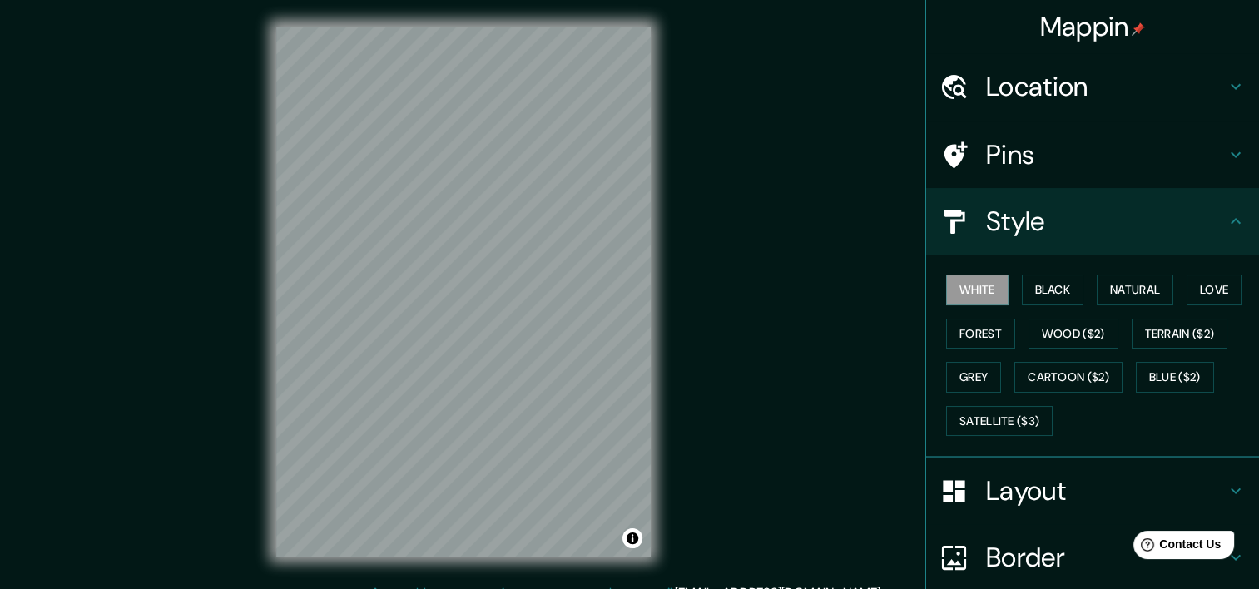
click at [1071, 467] on div "Layout" at bounding box center [1092, 491] width 333 height 67
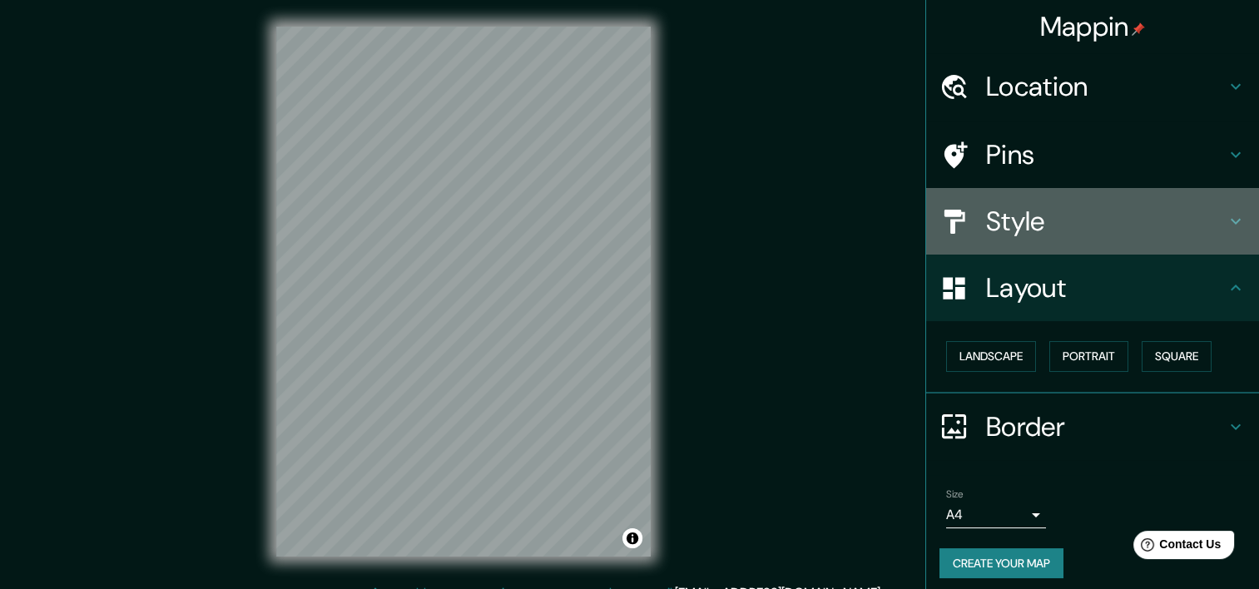
click at [1018, 240] on div "Style" at bounding box center [1092, 221] width 333 height 67
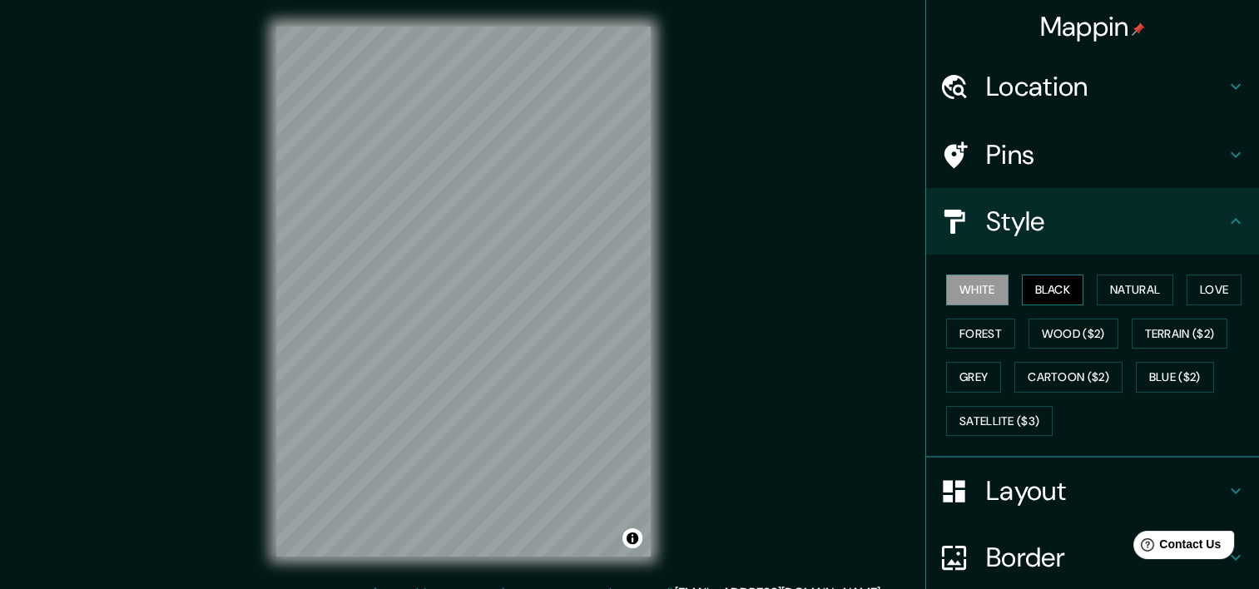
click at [1053, 286] on button "Black" at bounding box center [1053, 290] width 62 height 31
